Goal: Task Accomplishment & Management: Manage account settings

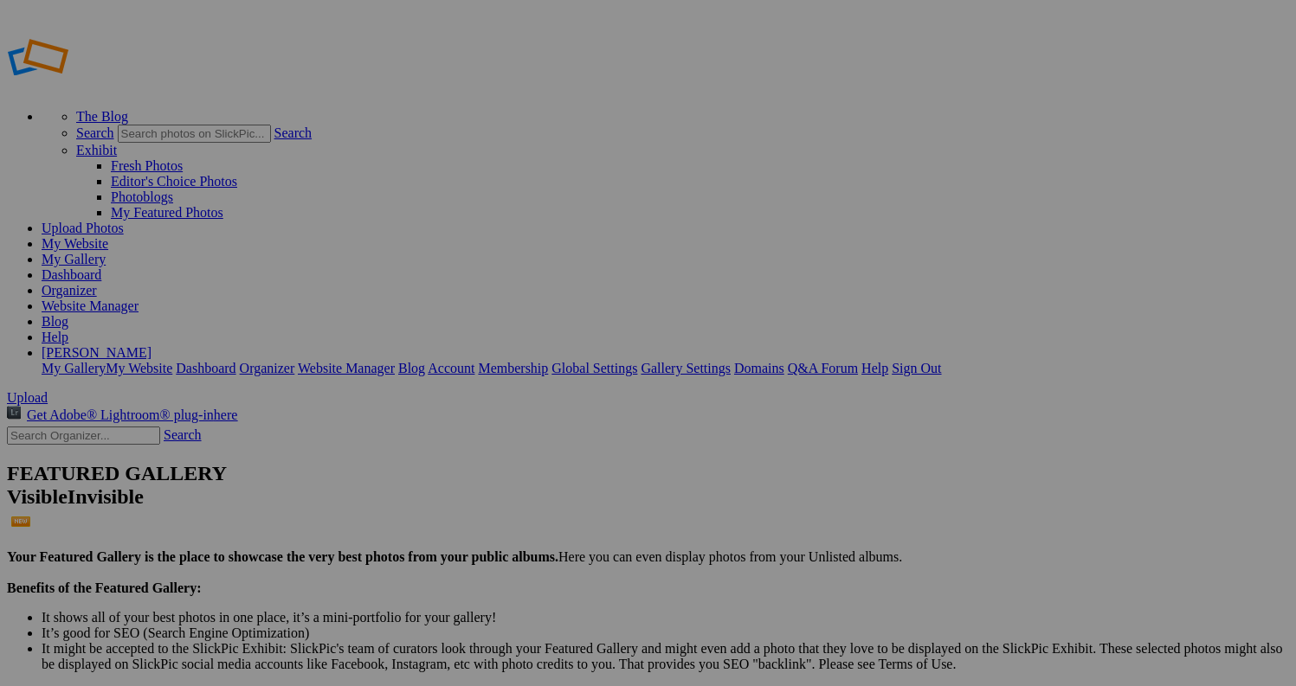
scroll to position [481, 0]
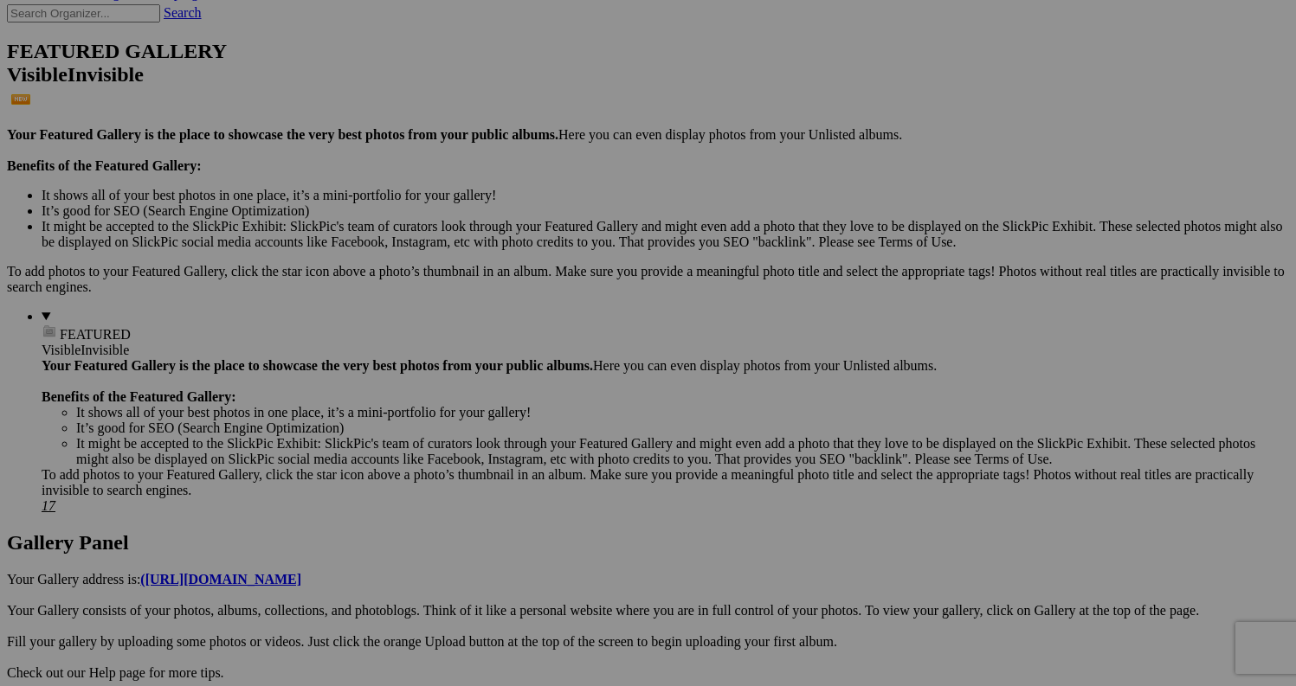
scroll to position [59, 0]
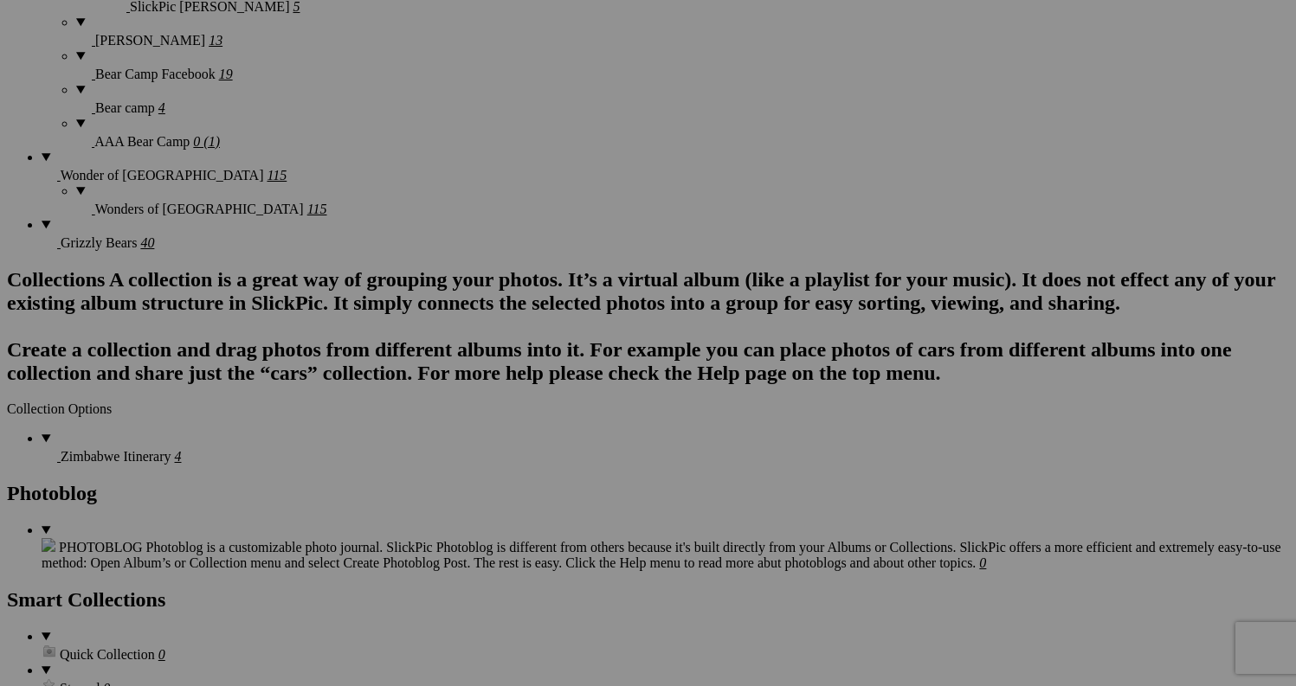
scroll to position [2681, 0]
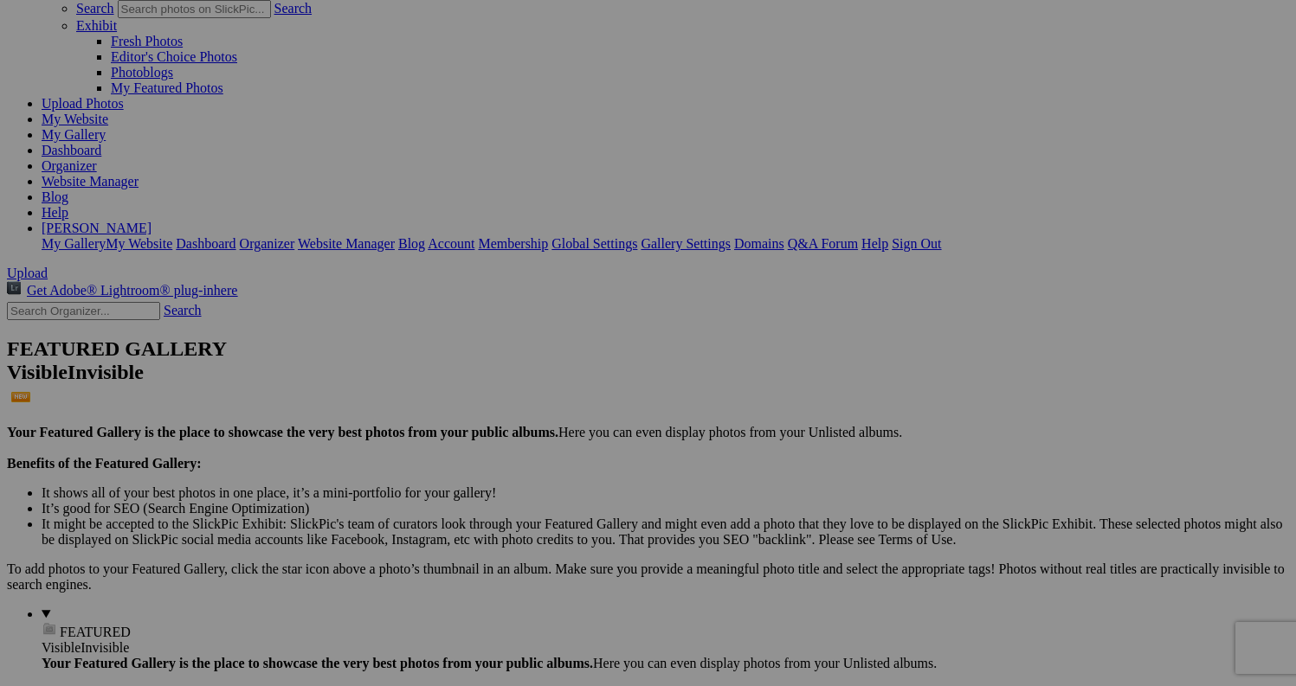
scroll to position [0, 0]
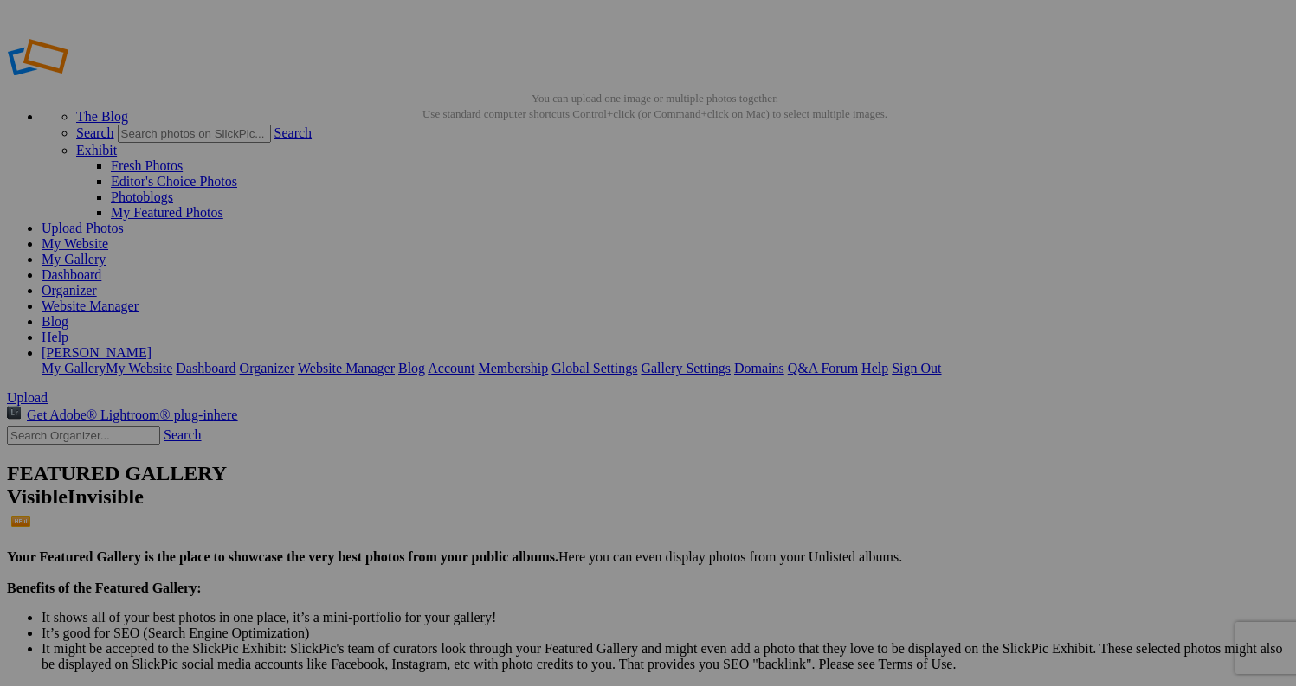
click at [48, 390] on span "Upload" at bounding box center [27, 397] width 41 height 15
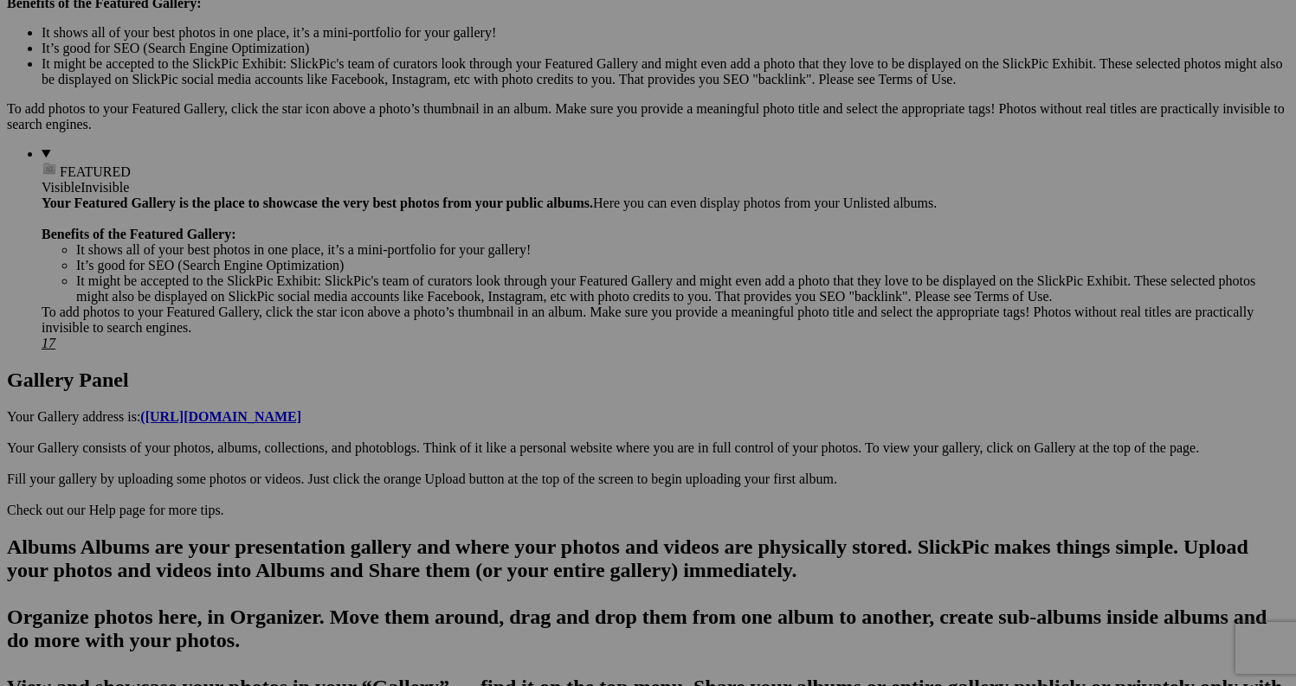
scroll to position [473, 0]
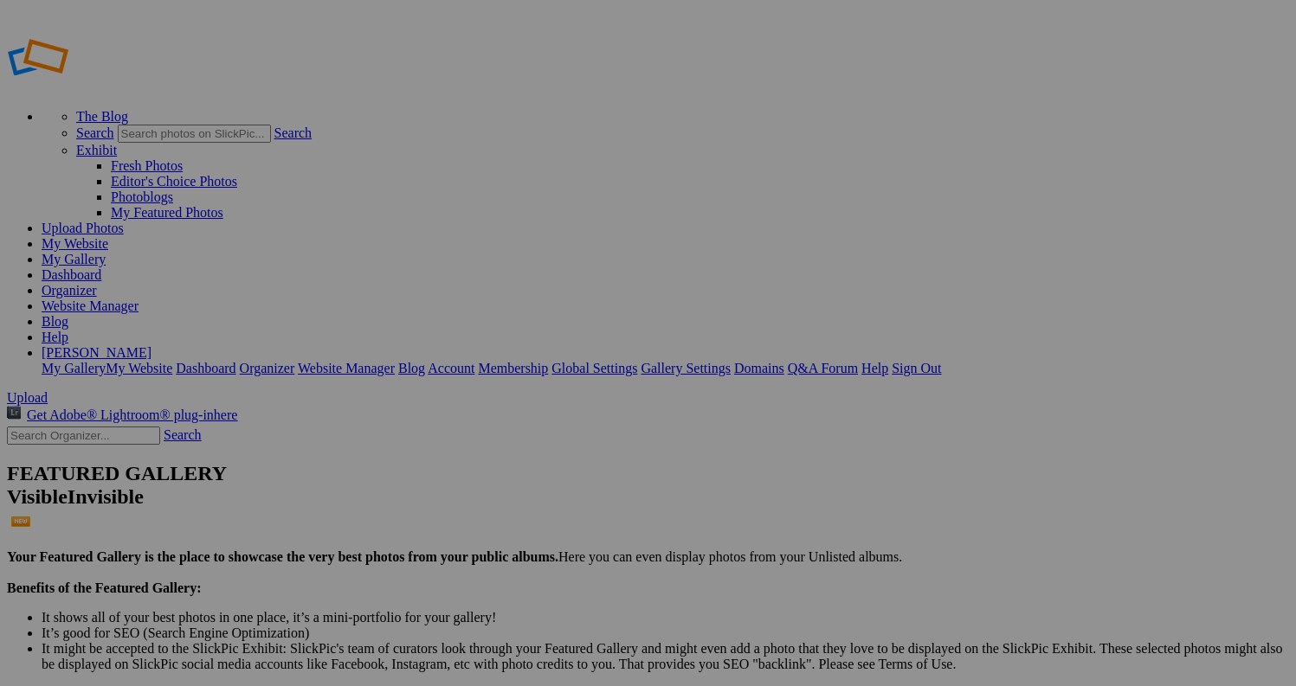
click at [138, 299] on link "Website Manager" at bounding box center [90, 306] width 97 height 15
click at [151, 345] on link "[PERSON_NAME]" at bounding box center [97, 352] width 110 height 15
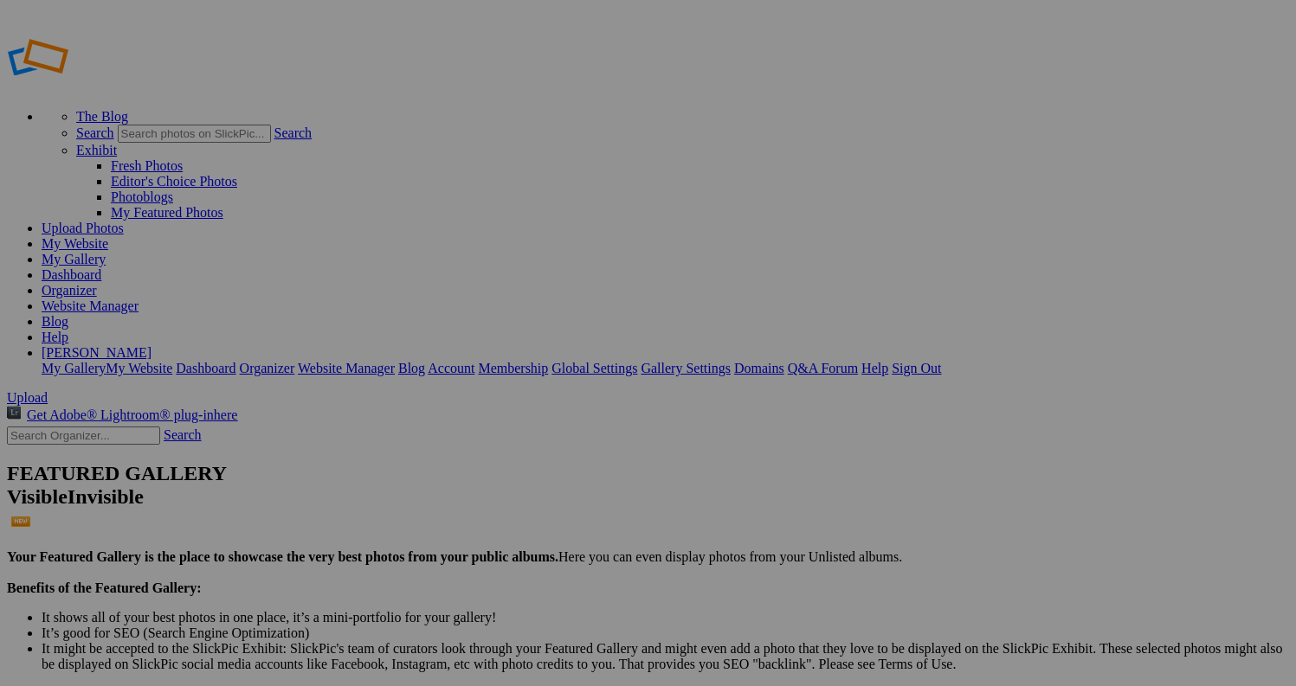
click at [151, 345] on link "[PERSON_NAME]" at bounding box center [97, 352] width 110 height 15
click at [637, 361] on link "Global Settings" at bounding box center [594, 368] width 86 height 15
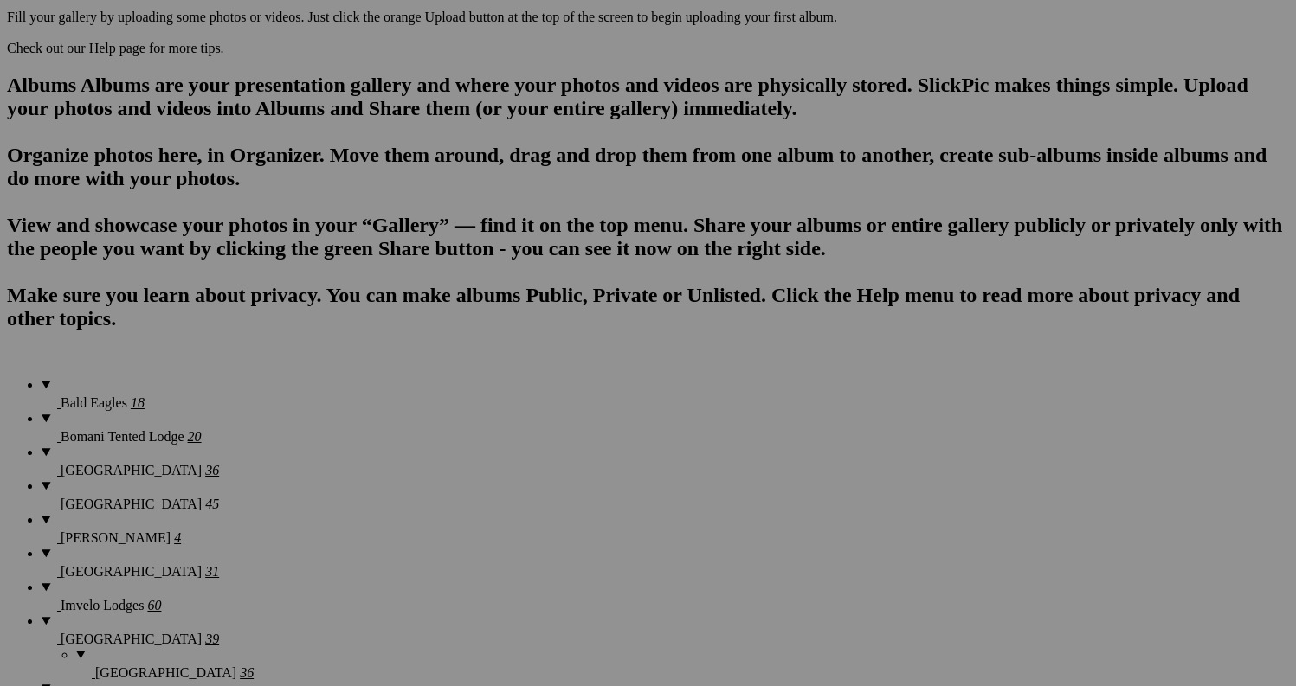
scroll to position [1343, 0]
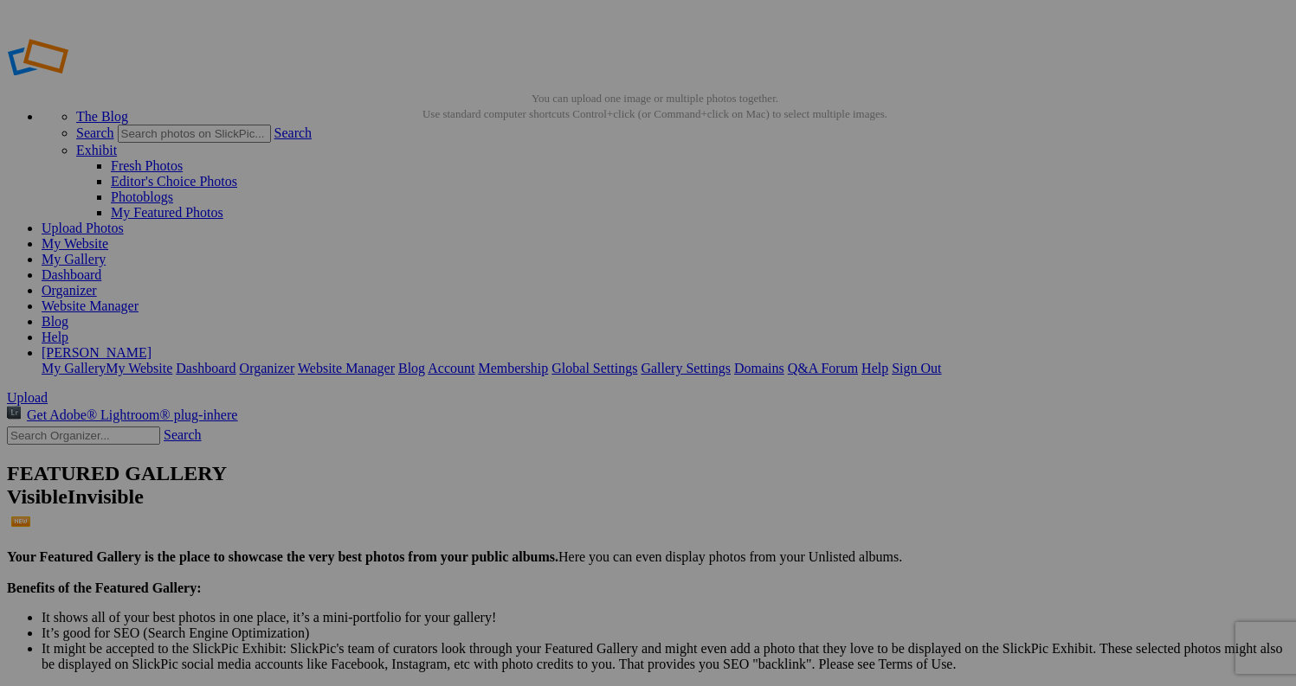
type input "Bear Camp"
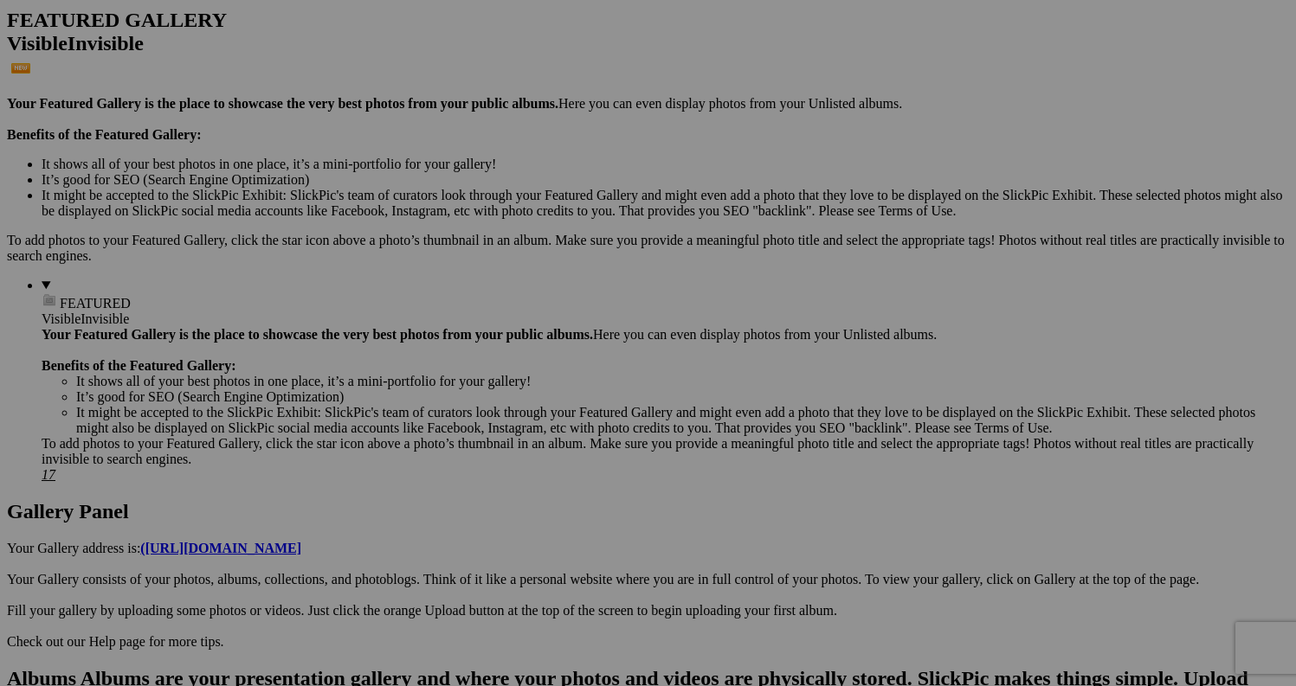
scroll to position [330, 0]
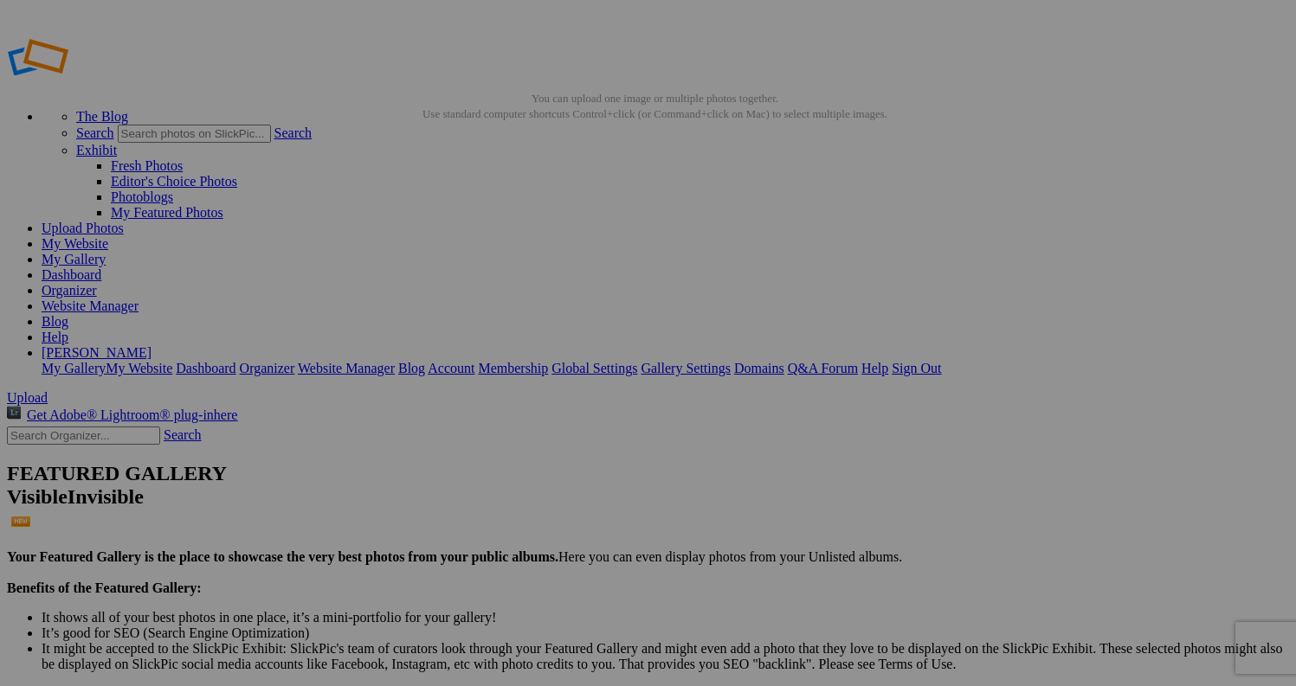
type input "ALaska Grizzly Bears"
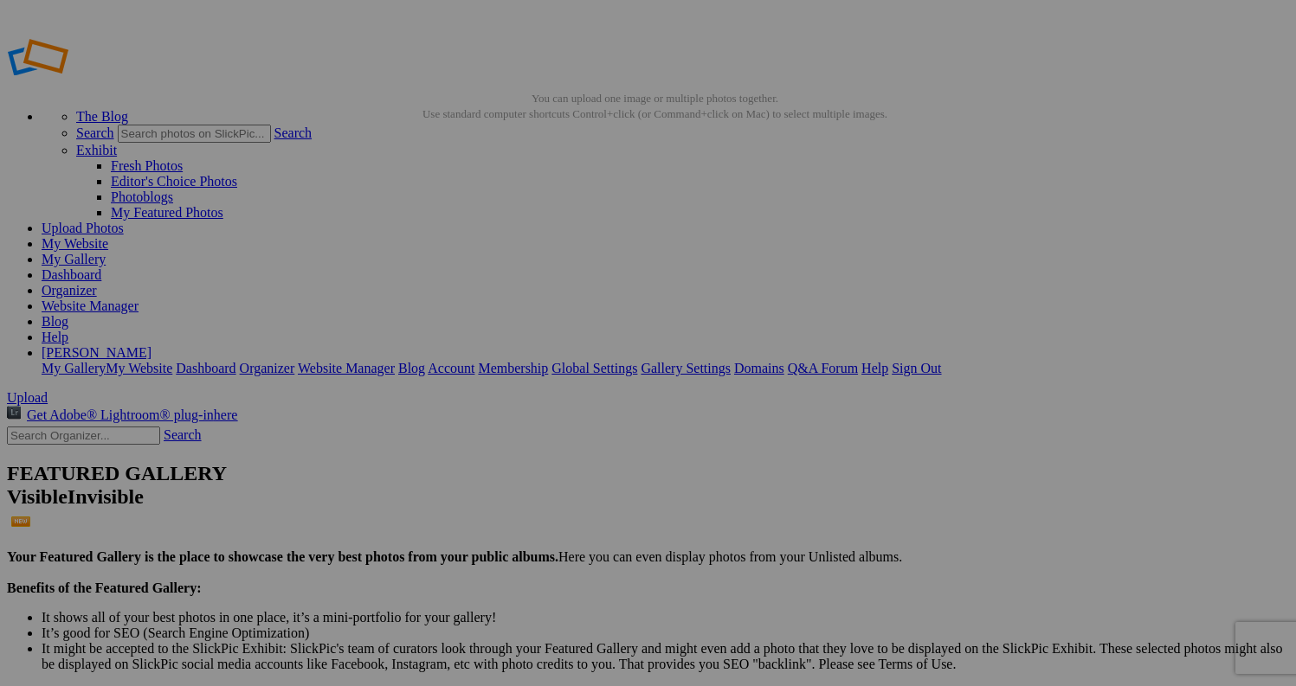
click at [97, 283] on link "Organizer" at bounding box center [69, 290] width 55 height 15
click at [138, 299] on link "Website Manager" at bounding box center [90, 306] width 97 height 15
